Goal: Information Seeking & Learning: Learn about a topic

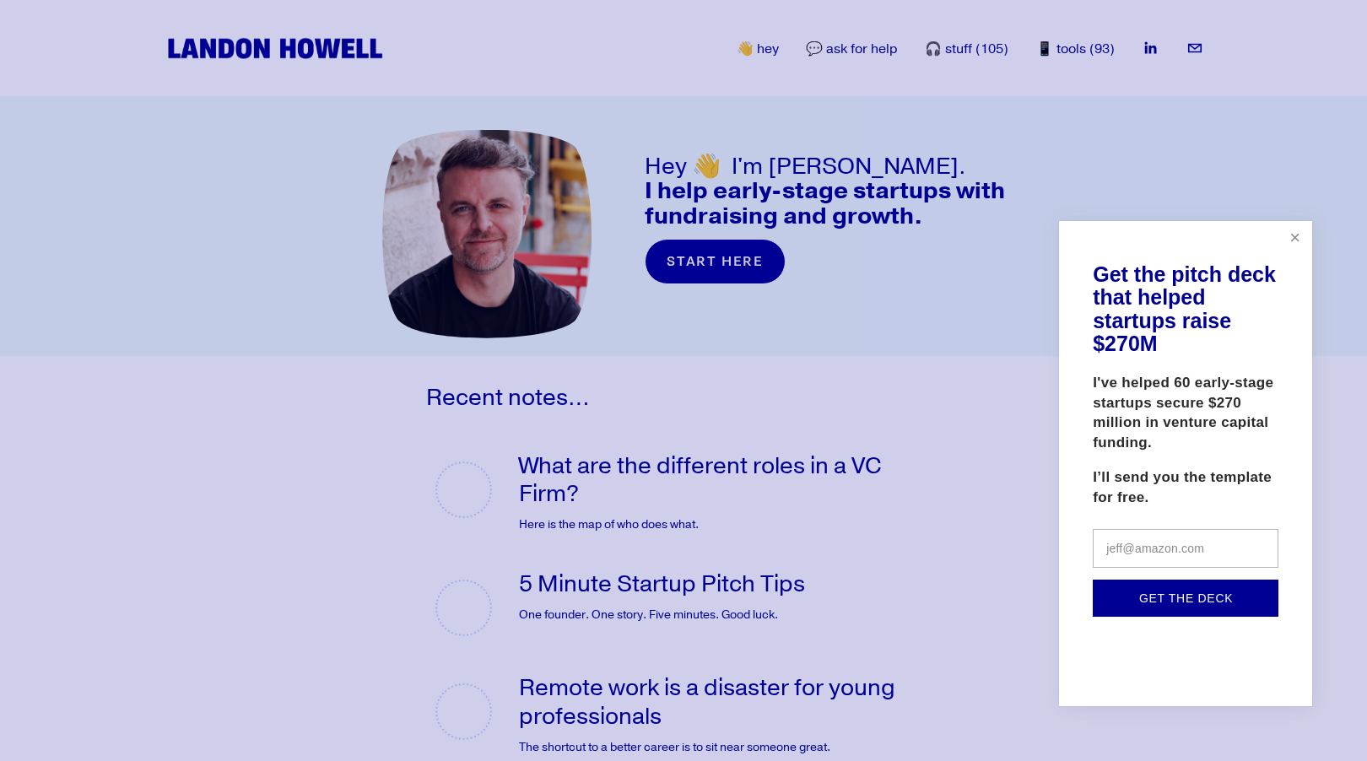
click at [1284, 238] on link "Close" at bounding box center [1295, 239] width 30 height 30
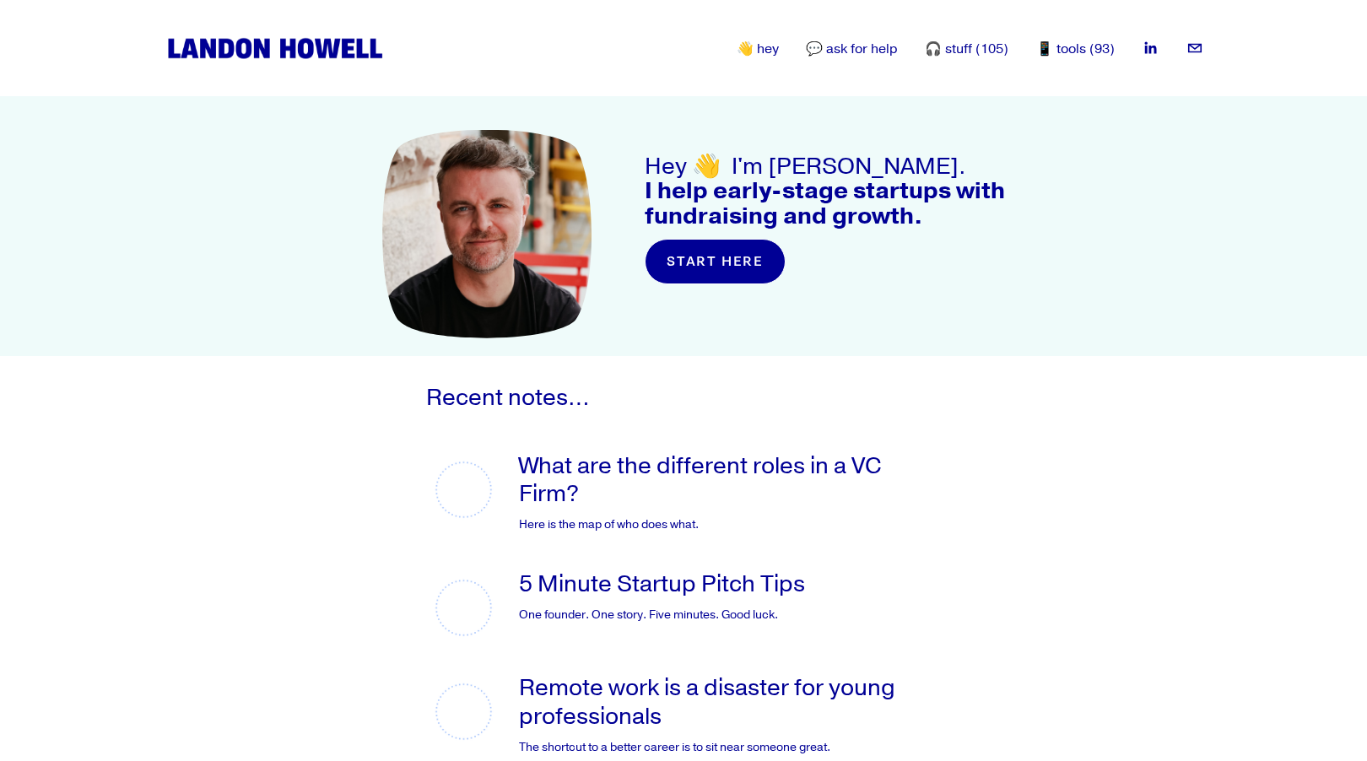
click at [1192, 46] on icon "landon.howell@gmail.com" at bounding box center [1194, 48] width 17 height 17
click at [580, 473] on link "What are the different roles in a VC Firm?" at bounding box center [700, 480] width 363 height 58
click at [569, 592] on link "5 Minute Startup Pitch Tips" at bounding box center [662, 584] width 286 height 30
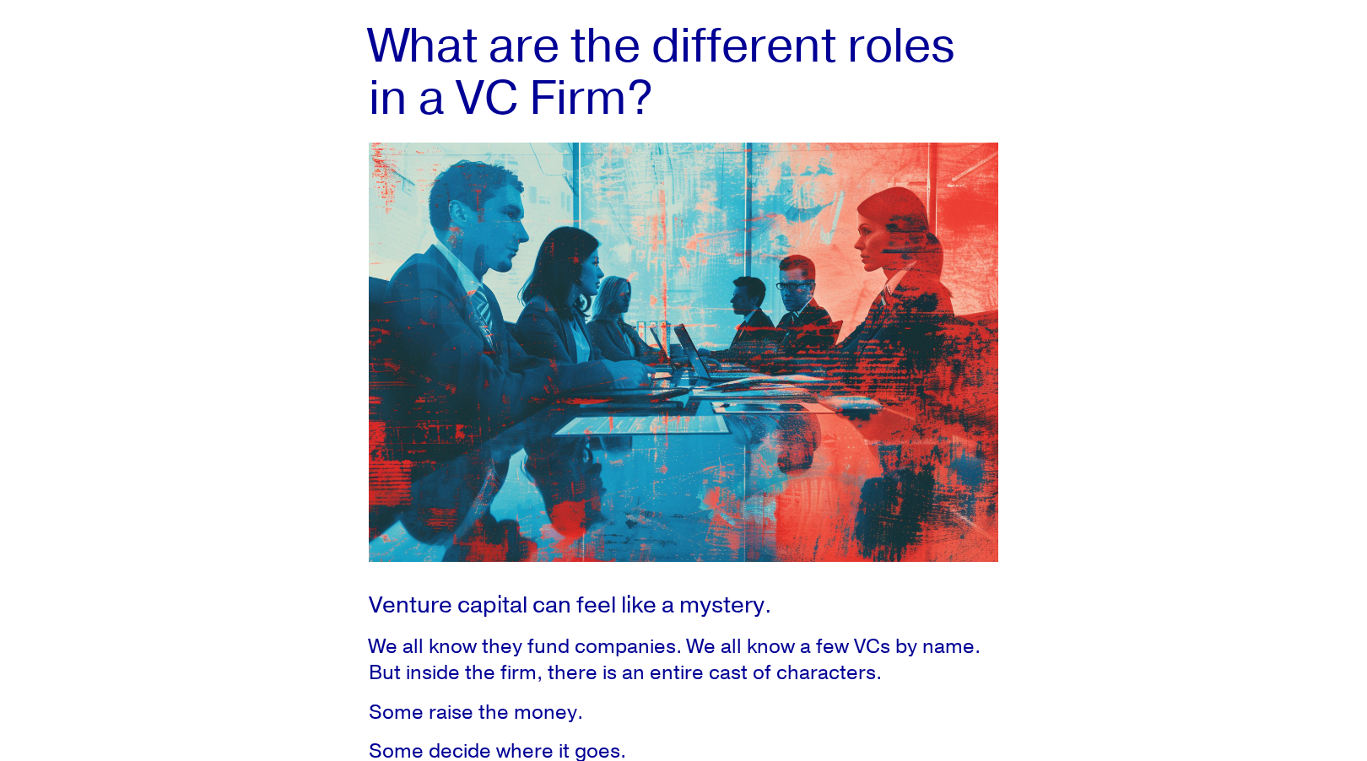
scroll to position [316, 0]
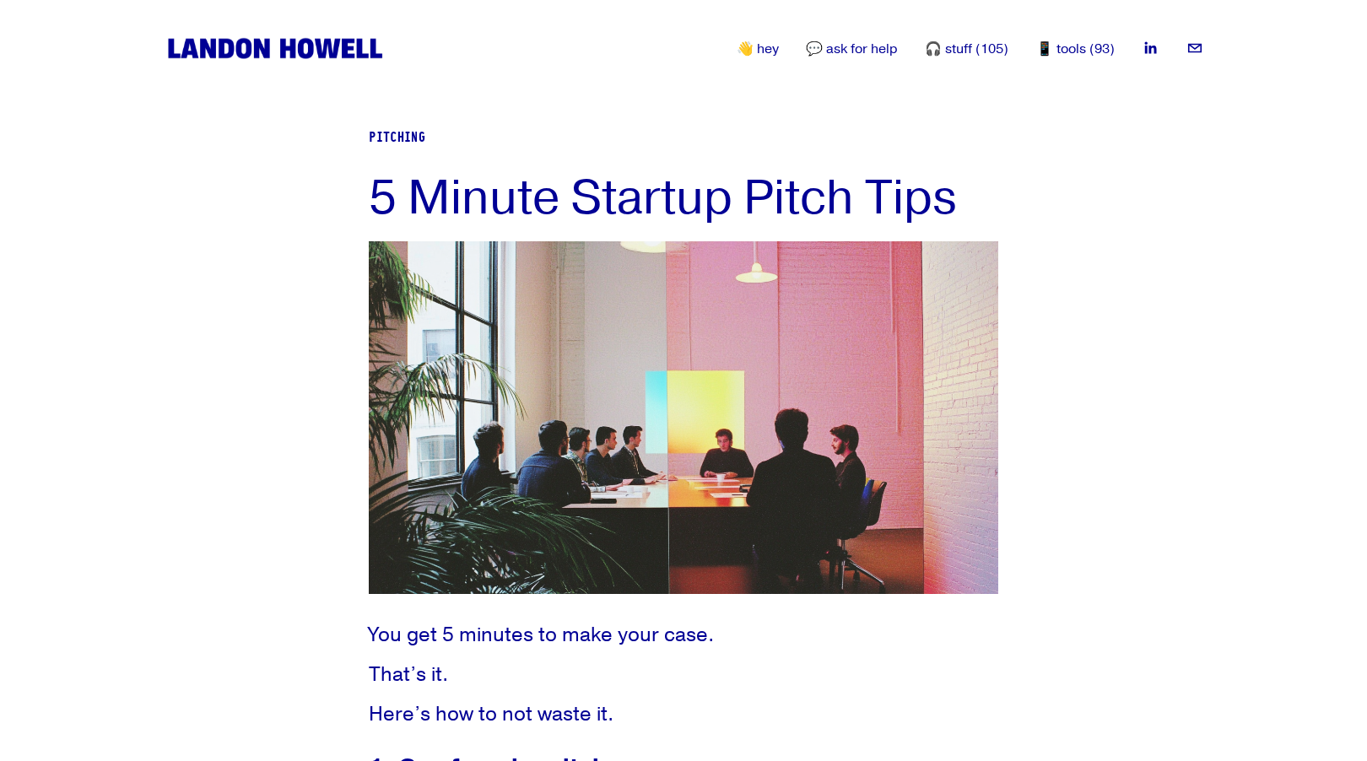
click at [950, 46] on link "🎧 stuff (105)" at bounding box center [967, 49] width 84 height 20
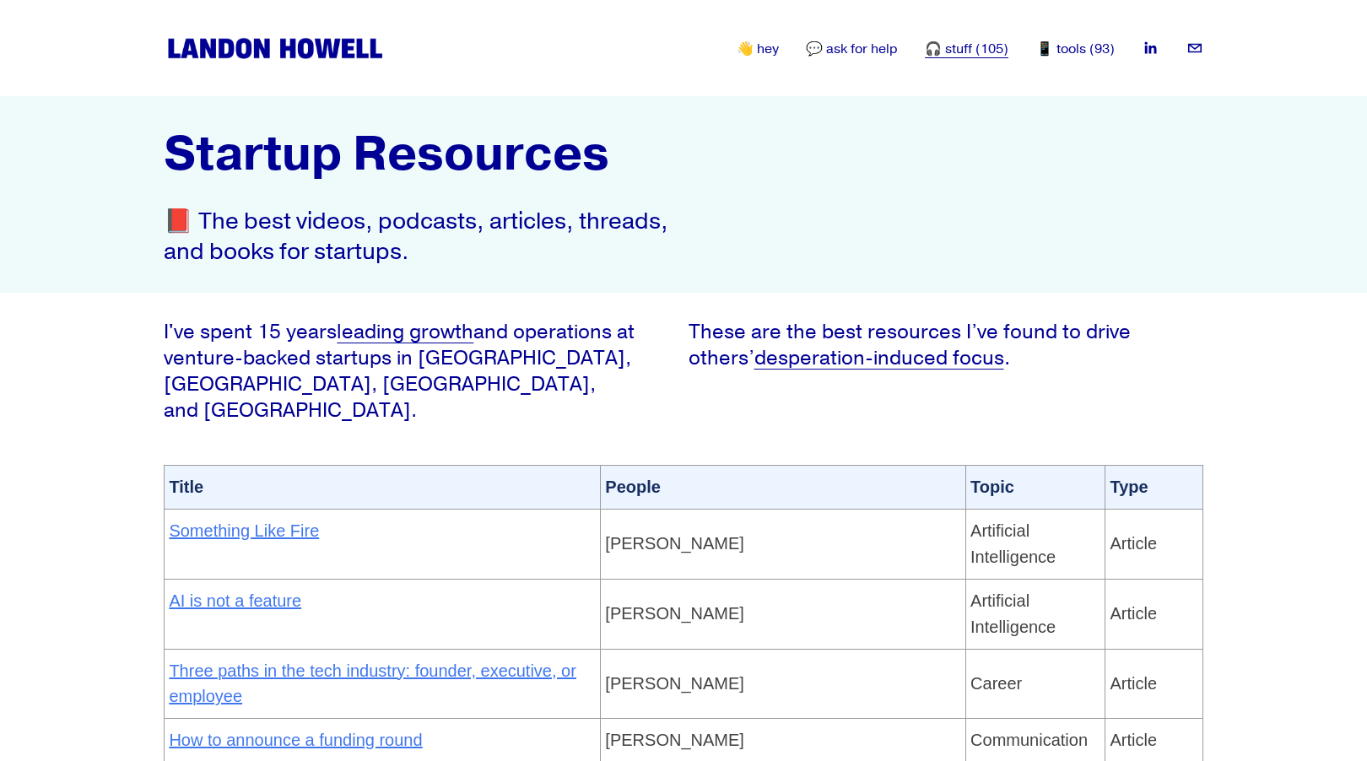
click at [1073, 46] on link "📱 tools (93)" at bounding box center [1075, 49] width 78 height 20
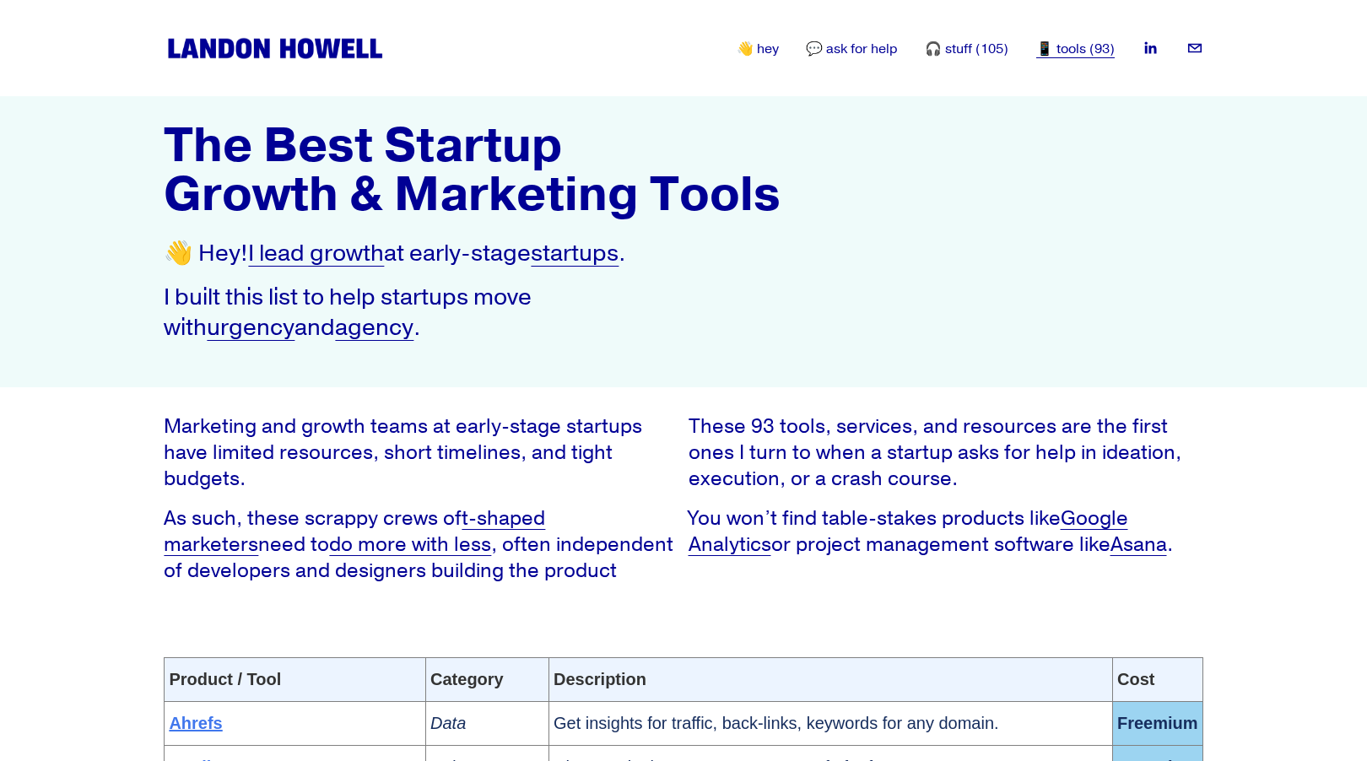
click at [974, 56] on link "🎧 stuff (105)" at bounding box center [967, 49] width 84 height 20
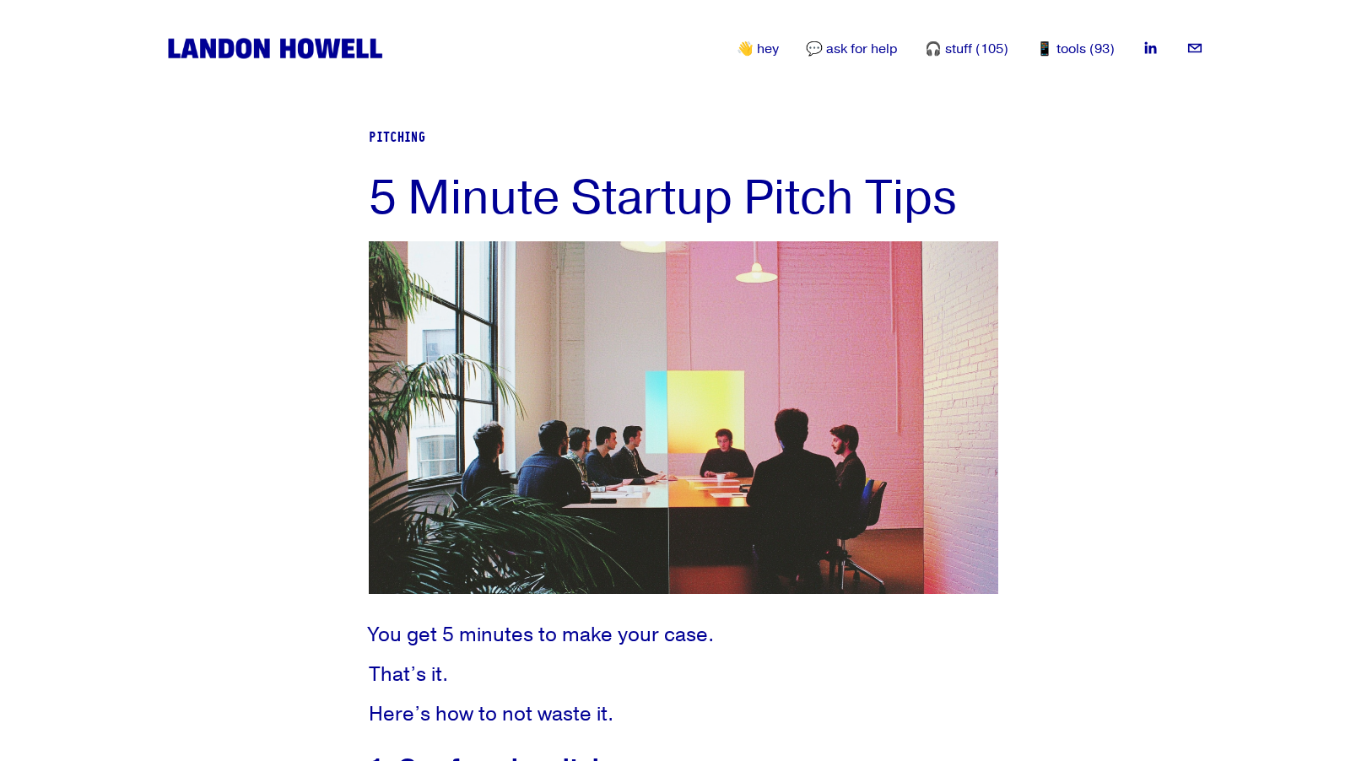
click at [976, 44] on link "🎧 stuff (105)" at bounding box center [967, 49] width 84 height 20
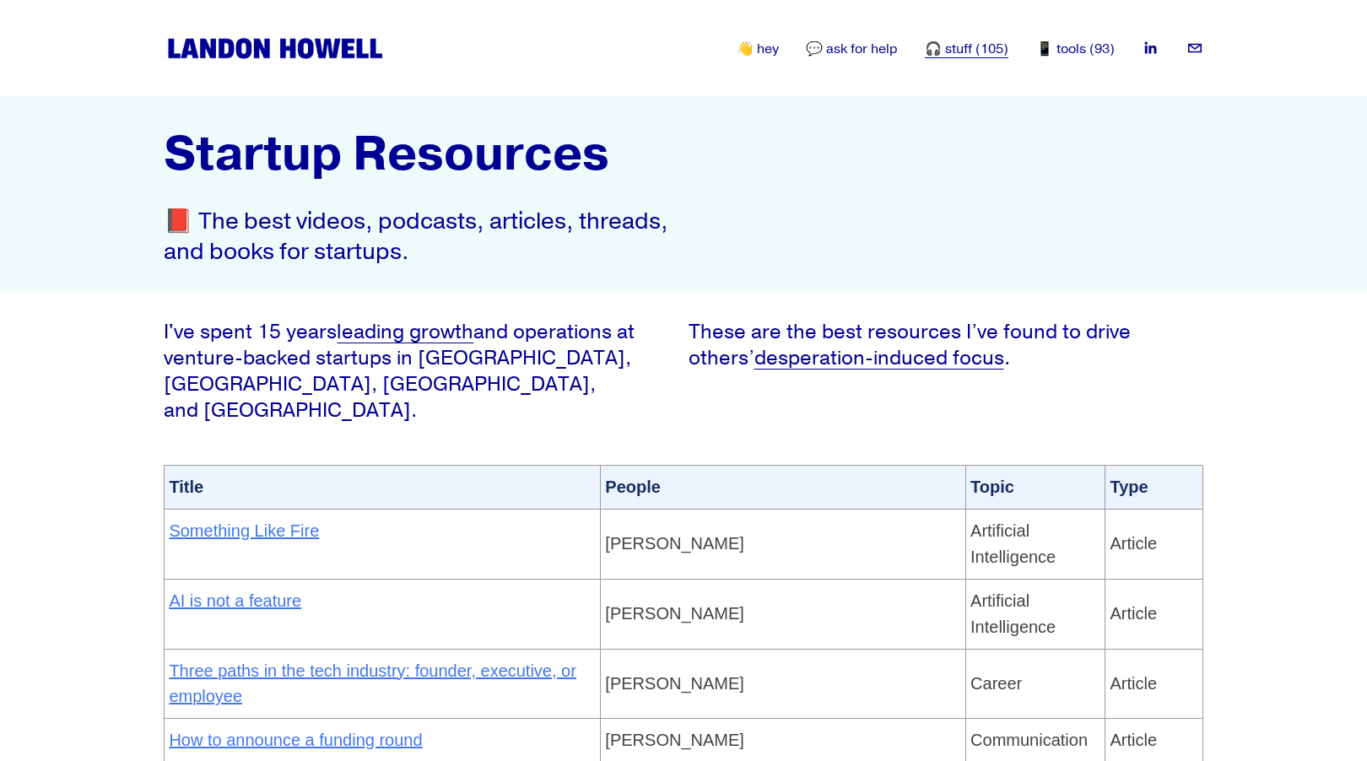
click at [1057, 49] on link "📱 tools (93)" at bounding box center [1075, 49] width 78 height 20
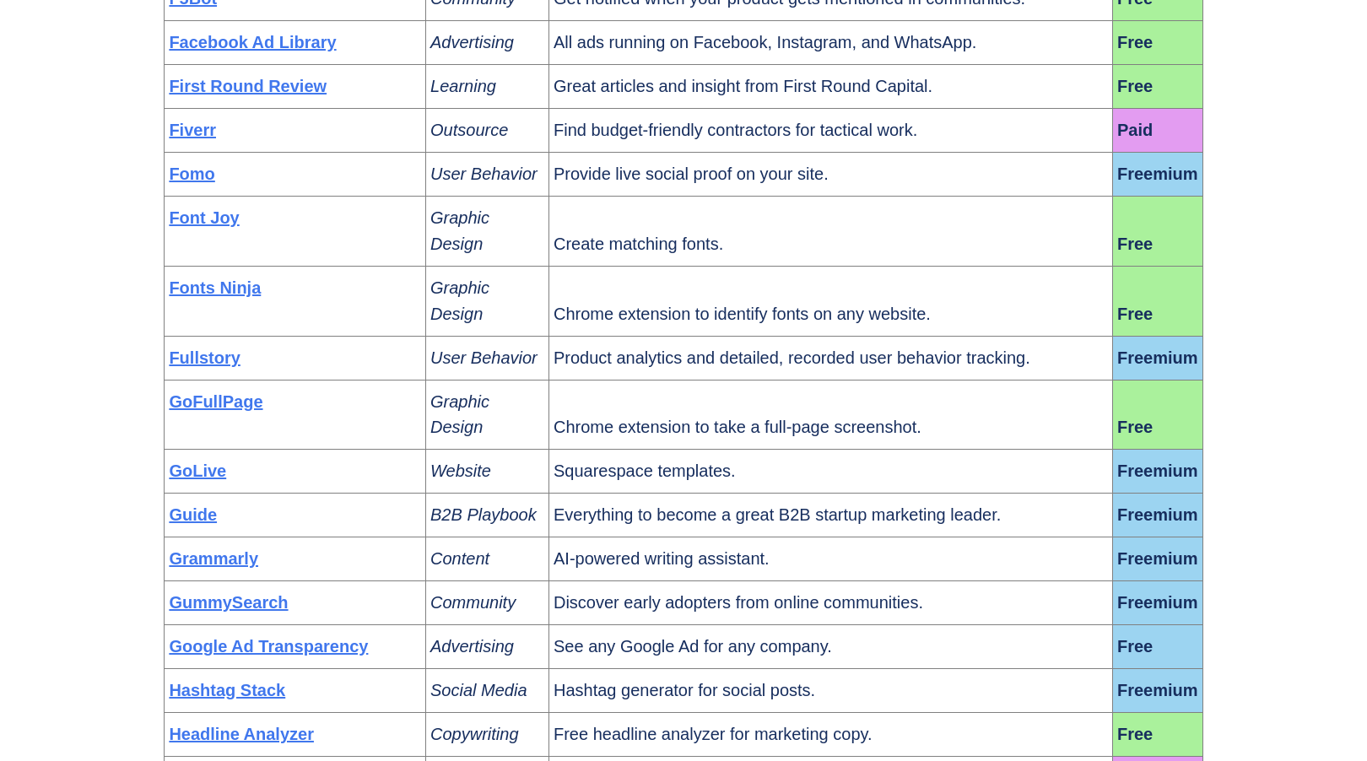
scroll to position [1075, 0]
